Goal: Information Seeking & Learning: Find specific fact

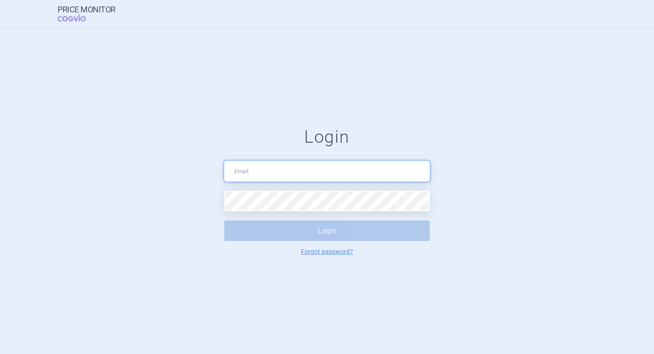
drag, startPoint x: 0, startPoint y: 0, endPoint x: 266, endPoint y: 172, distance: 316.8
click at [266, 172] on input "text" at bounding box center [327, 171] width 206 height 21
type input "[PERSON_NAME][EMAIL_ADDRESS][PERSON_NAME][DOMAIN_NAME]"
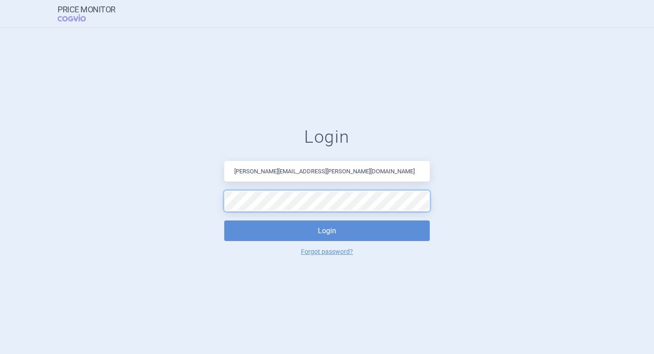
click at [224, 220] on button "Login" at bounding box center [327, 230] width 206 height 21
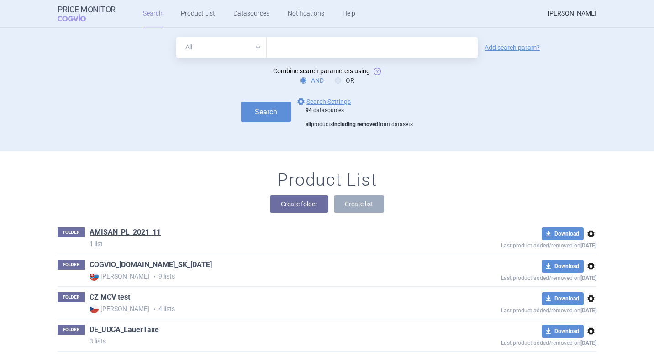
drag, startPoint x: 274, startPoint y: 45, endPoint x: 274, endPoint y: 53, distance: 8.2
click at [274, 45] on input "text" at bounding box center [372, 47] width 211 height 21
type input "riluzol"
click at [251, 46] on select "All Brand Name ATC Company Active Substance Country Newer than" at bounding box center [221, 47] width 90 height 21
select select "brandName"
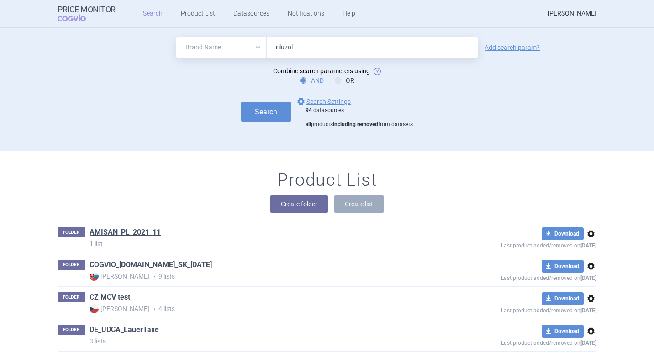
click at [176, 37] on select "All Brand Name ATC Company Active Substance Country Newer than" at bounding box center [221, 47] width 90 height 21
click at [500, 47] on link "Add search param?" at bounding box center [512, 47] width 55 height 6
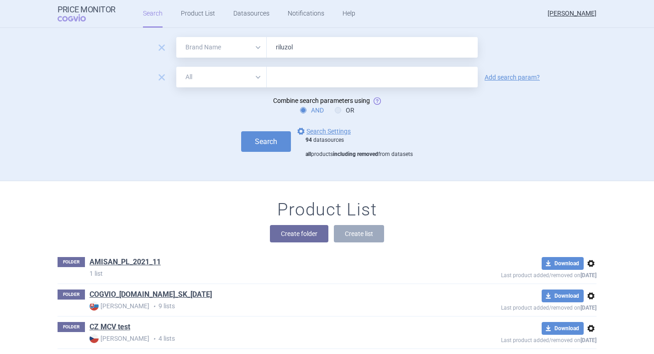
drag, startPoint x: 254, startPoint y: 74, endPoint x: 250, endPoint y: 77, distance: 5.5
click at [254, 74] on select "All Brand Name ATC Company Active Substance Country Newer than" at bounding box center [221, 77] width 90 height 21
select select "country"
click at [176, 67] on select "All Brand Name ATC Company Active Substance Country Newer than" at bounding box center [221, 77] width 90 height 21
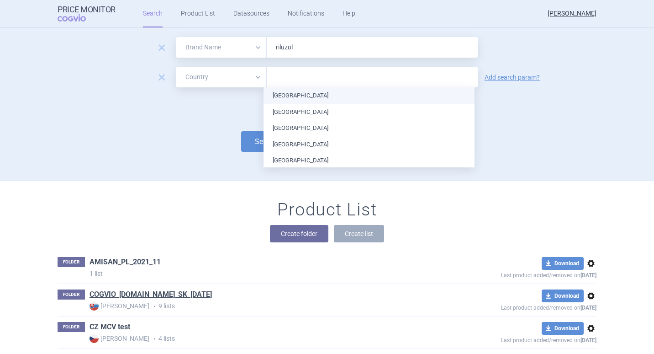
click at [295, 76] on input "text" at bounding box center [372, 77] width 202 height 12
type input "spa"
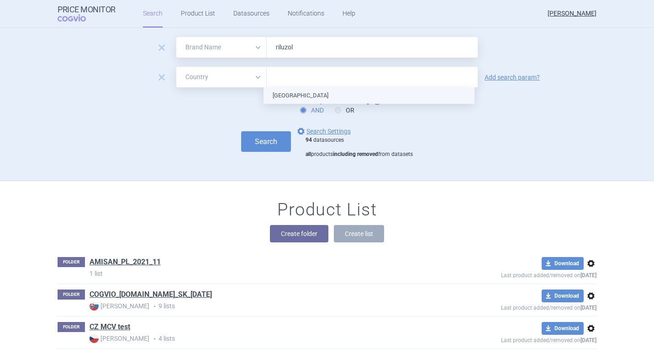
click at [287, 99] on ul "[GEOGRAPHIC_DATA]" at bounding box center [369, 95] width 211 height 16
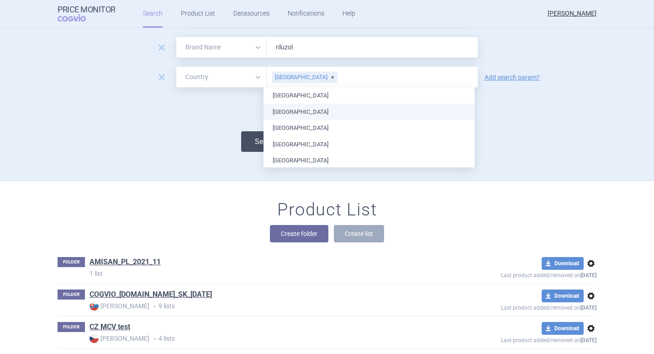
click at [250, 143] on button "Search" at bounding box center [266, 141] width 50 height 21
select select "brandName"
select select "country"
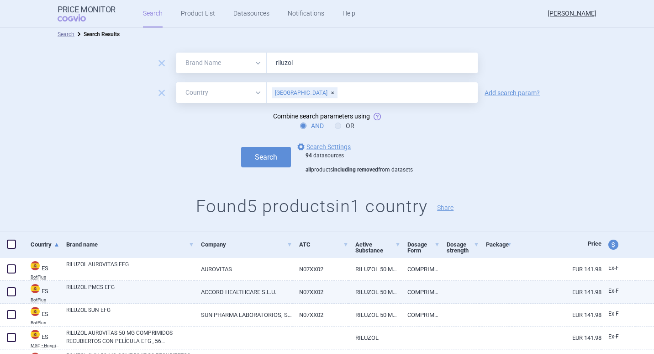
scroll to position [51, 0]
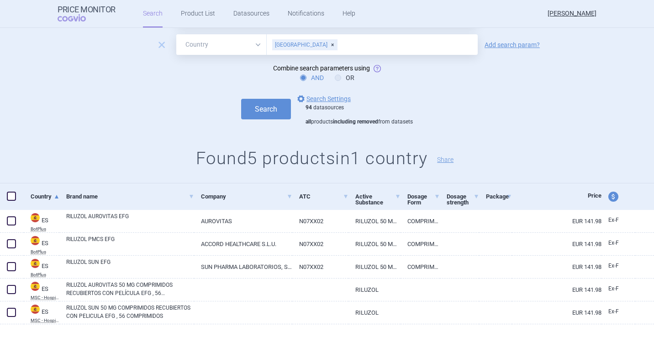
click at [257, 44] on select "All Brand Name ATC Company Active Substance Country Newer than" at bounding box center [221, 44] width 90 height 21
click at [338, 46] on input "text" at bounding box center [405, 45] width 135 height 12
type input "hungary"
click at [284, 63] on ul "[GEOGRAPHIC_DATA]" at bounding box center [369, 63] width 211 height 16
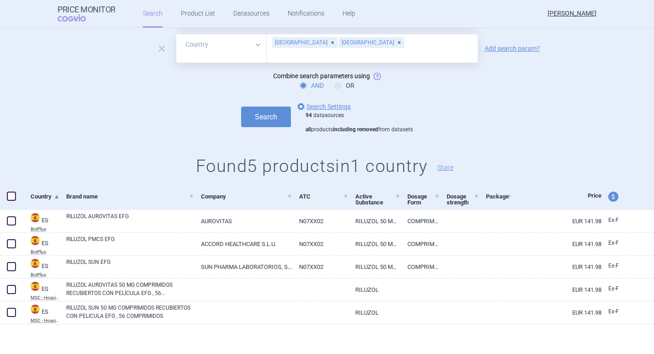
click at [291, 45] on div "[GEOGRAPHIC_DATA]" at bounding box center [304, 42] width 65 height 11
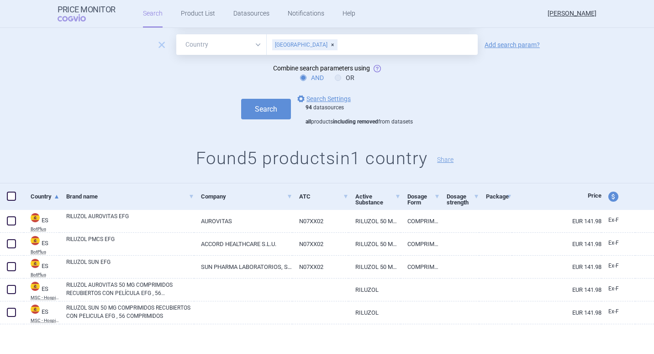
click at [513, 59] on form "remove All Brand Name ATC Company Active Substance Country Newer than riluzol r…" at bounding box center [327, 65] width 654 height 121
click at [512, 43] on link "Add search param?" at bounding box center [512, 45] width 55 height 6
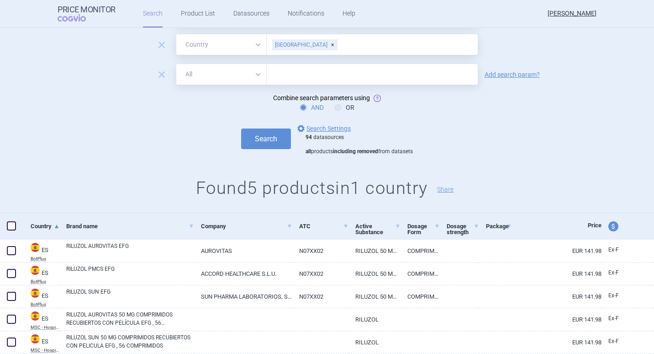
click at [256, 72] on select "All Brand Name ATC Company Active Substance Country Newer than" at bounding box center [221, 74] width 90 height 21
select select "atc"
click at [176, 64] on select "All Brand Name ATC Company Active Substance Country Newer than" at bounding box center [221, 74] width 90 height 21
click at [285, 74] on input "text" at bounding box center [372, 74] width 211 height 21
type input "A05AA02"
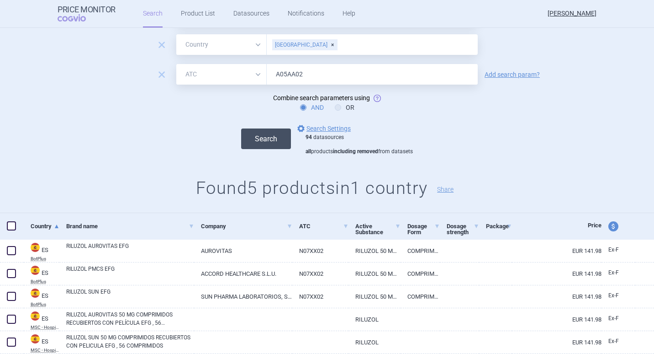
click at [267, 137] on button "Search" at bounding box center [266, 138] width 50 height 21
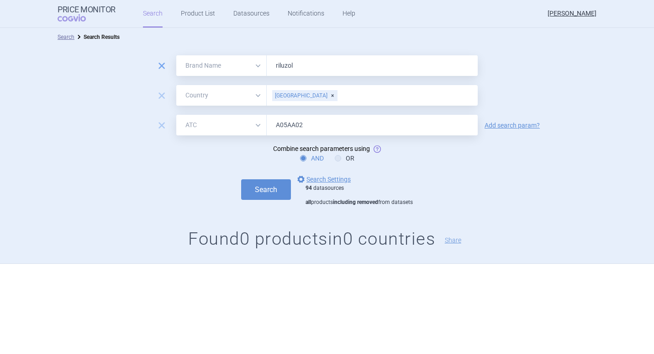
click at [161, 64] on span "remove" at bounding box center [161, 65] width 13 height 13
select select "country"
select select "atc"
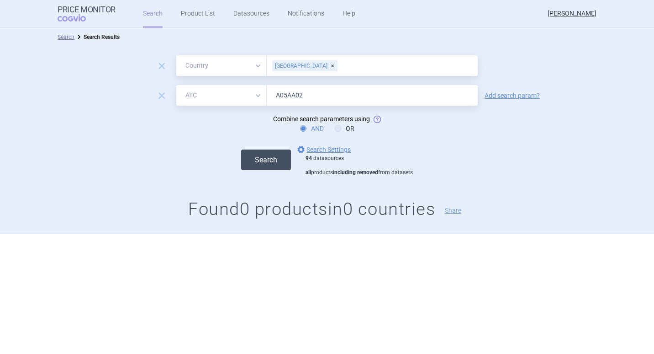
click at [274, 160] on button "Search" at bounding box center [266, 159] width 50 height 21
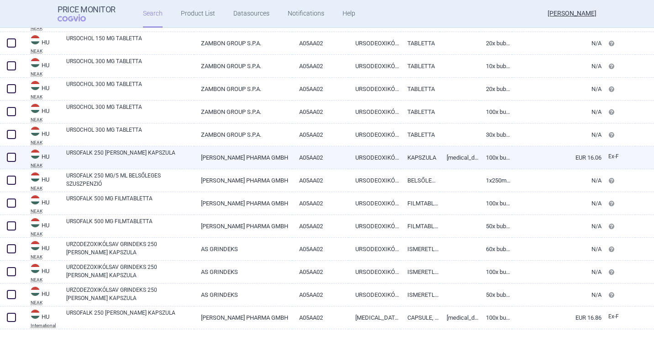
scroll to position [781, 0]
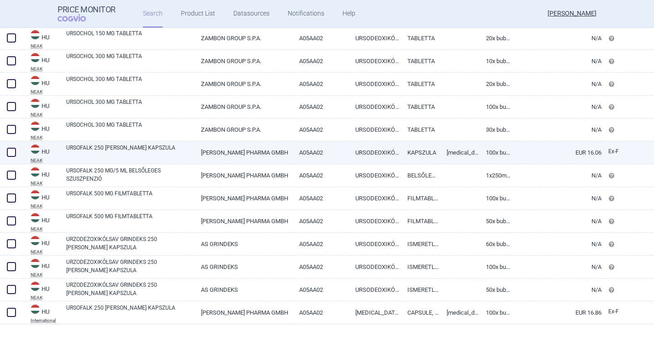
click at [8, 152] on span at bounding box center [11, 152] width 9 height 9
checkbox input "true"
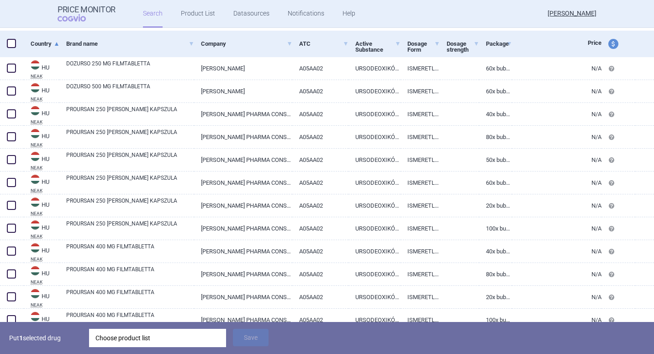
select select "country"
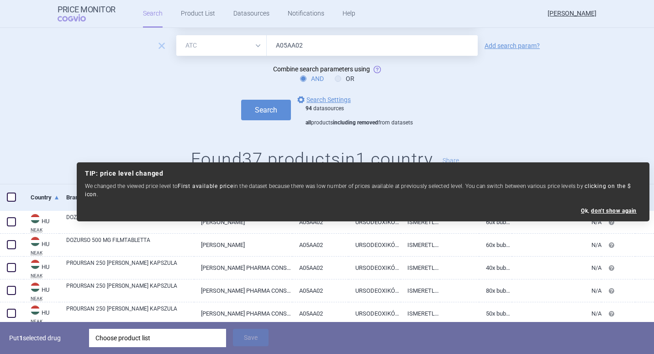
scroll to position [0, 0]
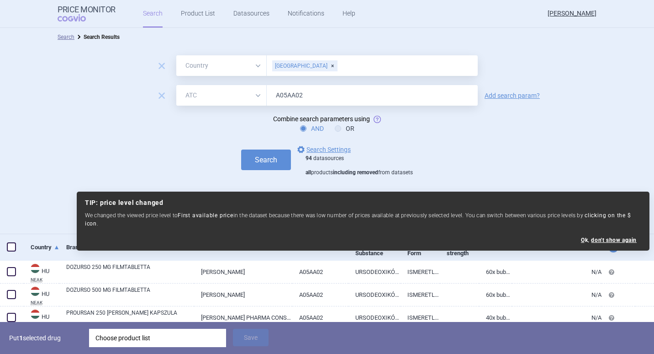
click at [298, 66] on div "[GEOGRAPHIC_DATA]" at bounding box center [304, 65] width 65 height 11
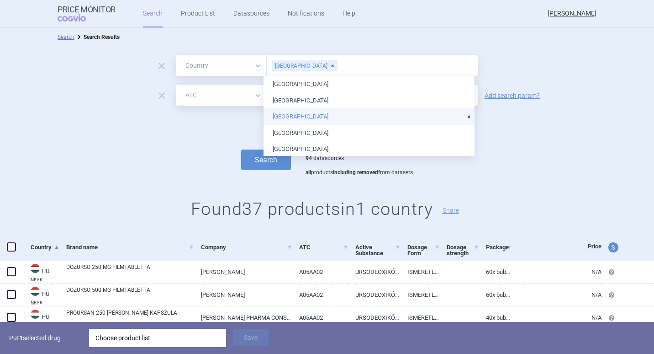
click at [282, 117] on li "[GEOGRAPHIC_DATA]" at bounding box center [369, 116] width 211 height 16
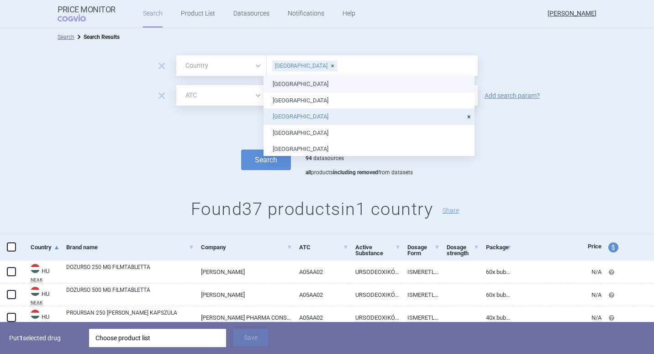
click at [511, 48] on div "remove All Brand Name ATC Company Active Substance Country Newer than [GEOGRAPH…" at bounding box center [327, 140] width 654 height 188
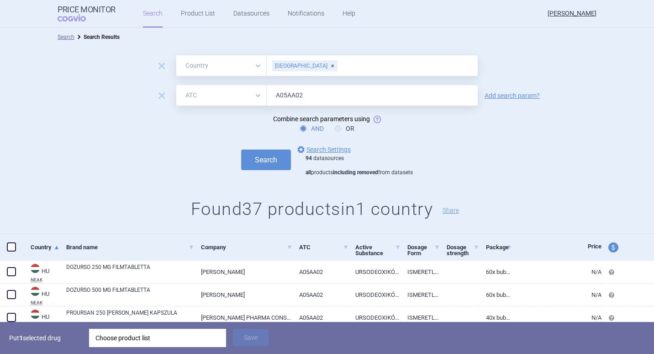
drag, startPoint x: 256, startPoint y: 94, endPoint x: 237, endPoint y: 99, distance: 19.3
click at [256, 94] on select "All Brand Name ATC Company Active Substance Country Newer than" at bounding box center [221, 95] width 90 height 21
select select "brandName"
click at [176, 85] on select "All Brand Name ATC Company Active Substance Country Newer than" at bounding box center [221, 95] width 90 height 21
drag, startPoint x: 306, startPoint y: 92, endPoint x: 259, endPoint y: 92, distance: 47.5
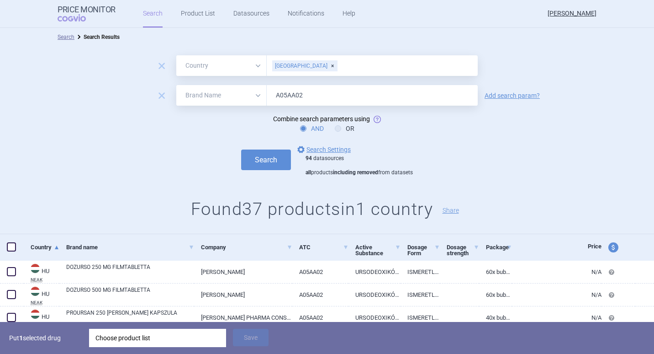
click at [259, 92] on div "All Brand Name ATC Company Active Substance Country Newer than A05AA02" at bounding box center [326, 95] width 301 height 21
type input "riluzol pmcs"
click at [262, 158] on button "Search" at bounding box center [266, 159] width 50 height 21
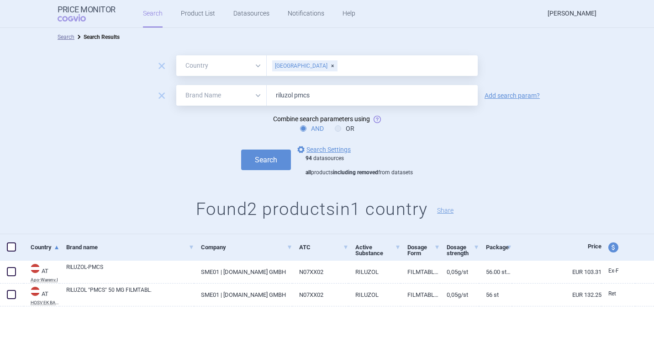
click at [567, 14] on link "[PERSON_NAME]" at bounding box center [572, 13] width 49 height 27
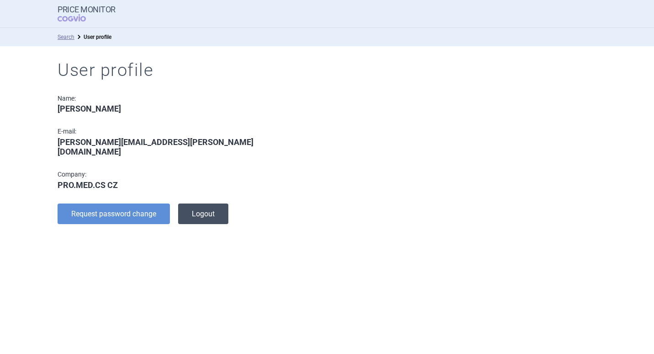
click at [185, 203] on button "Logout" at bounding box center [203, 213] width 50 height 21
